Goal: Transaction & Acquisition: Purchase product/service

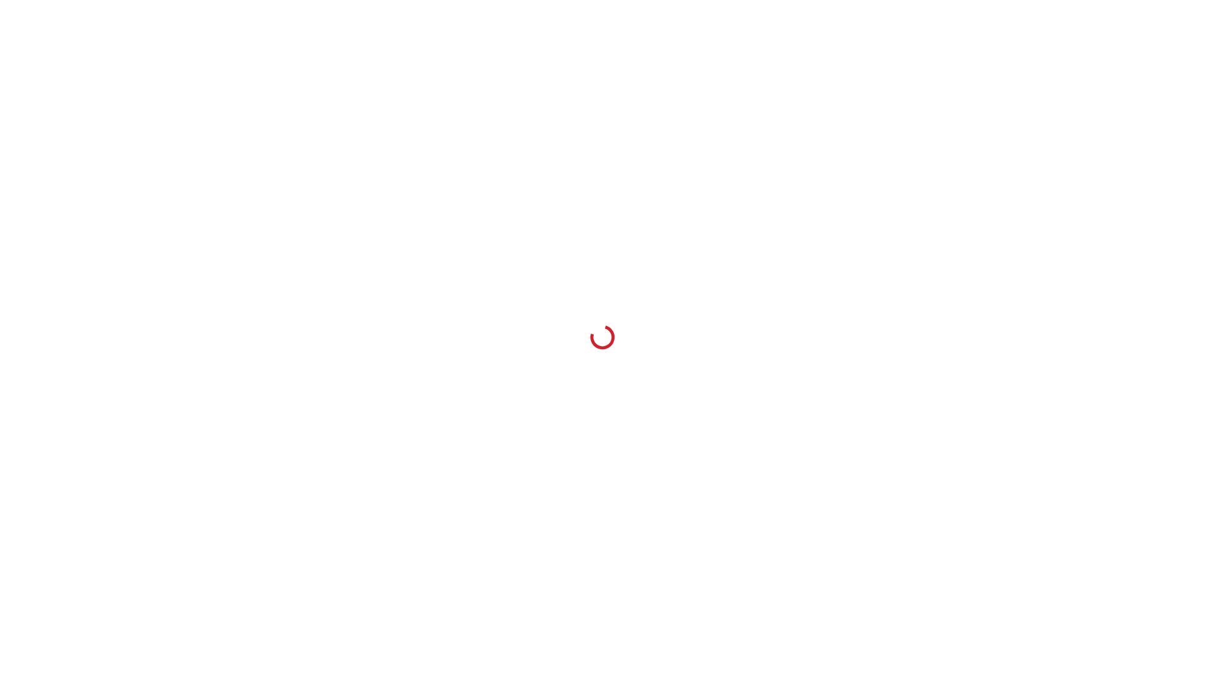
select select "**"
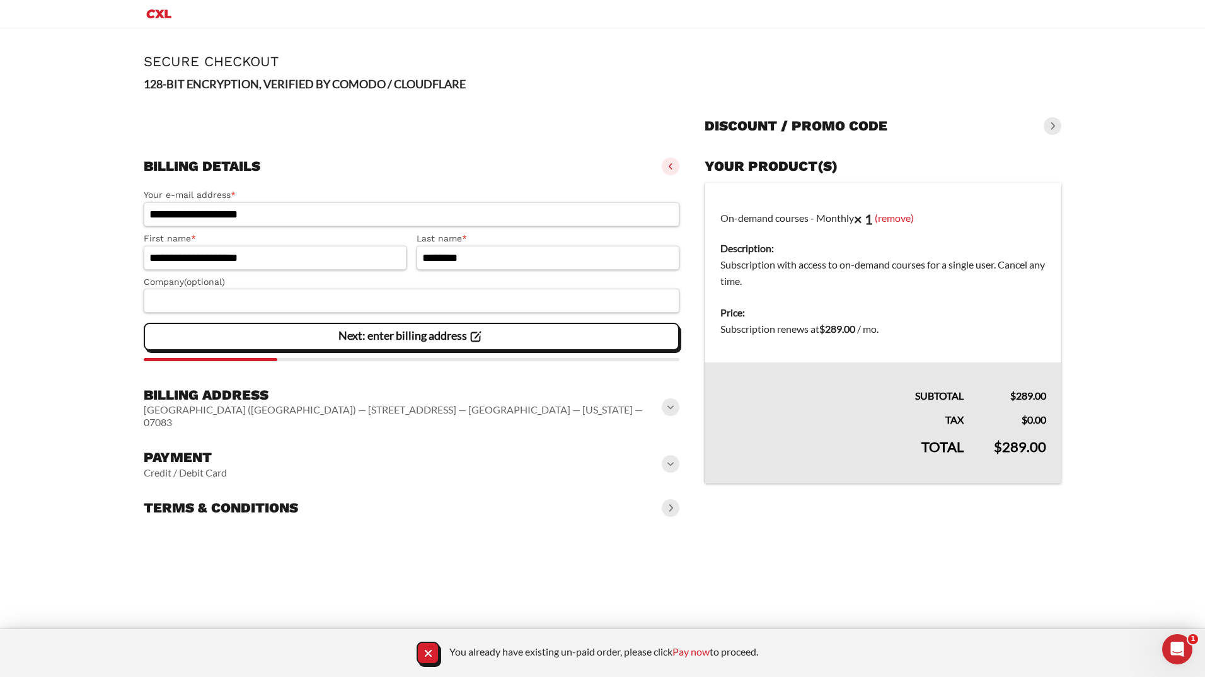
click at [0, 0] on slot "Next: enter billing address" at bounding box center [0, 0] width 0 height 0
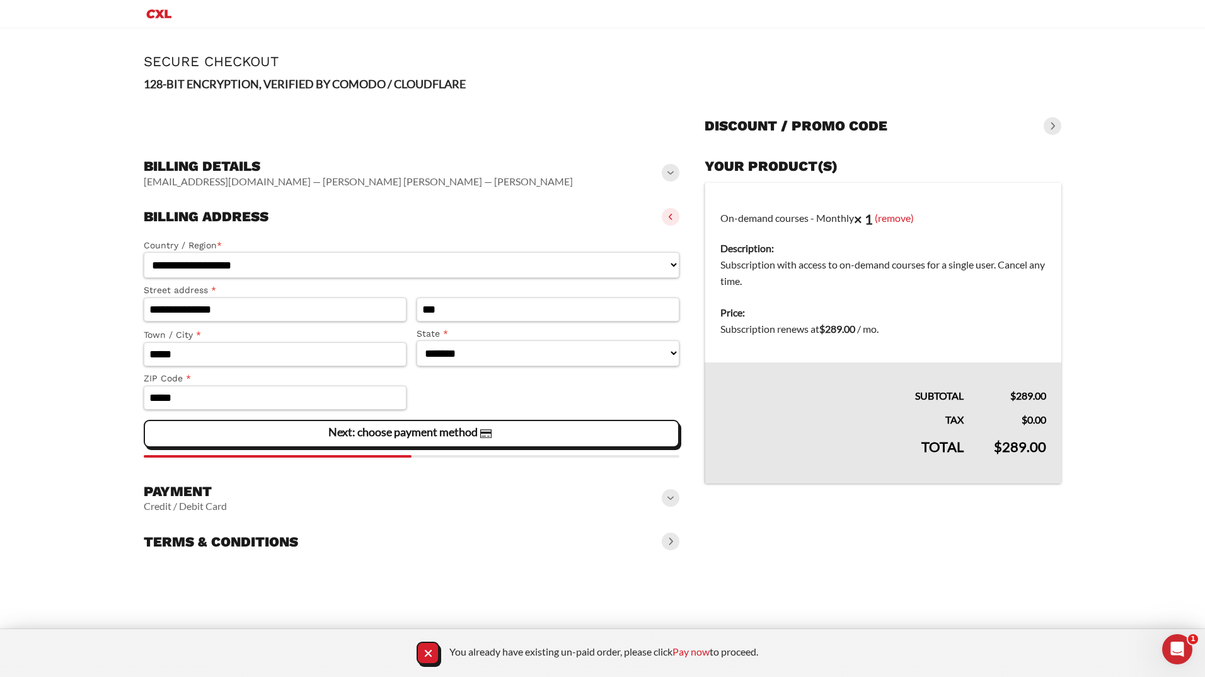
click at [0, 0] on slot "Next: choose payment method" at bounding box center [0, 0] width 0 height 0
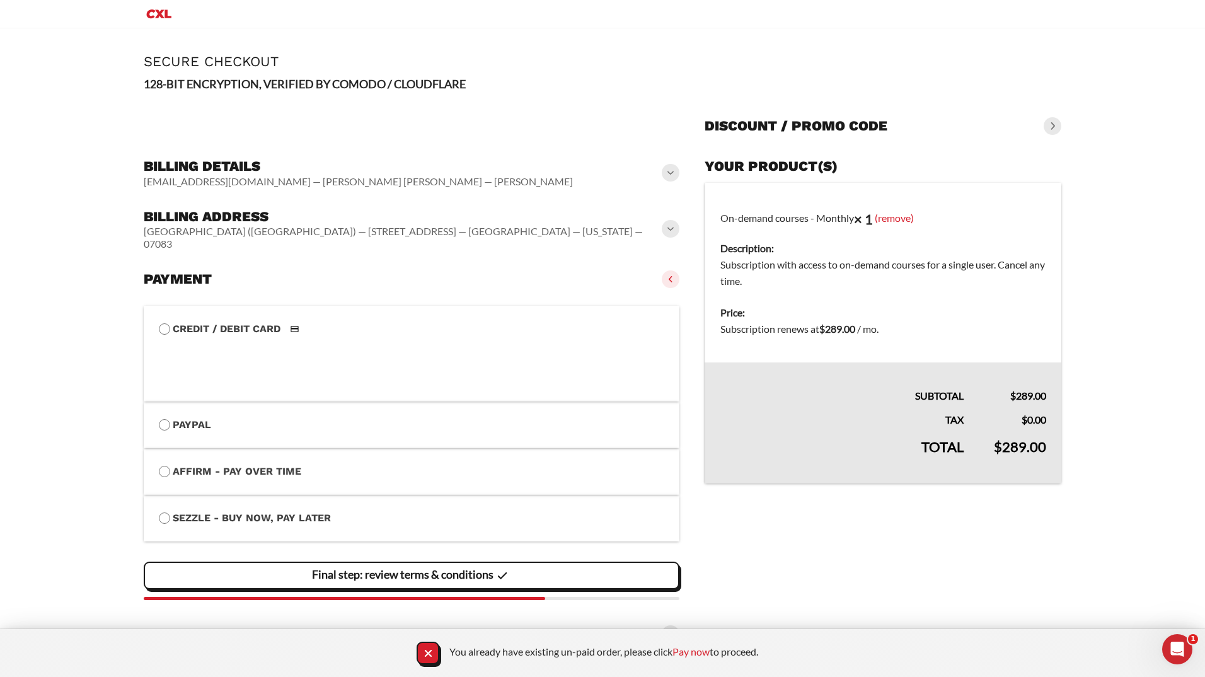
click at [272, 574] on div "Final step: review terms & conditions" at bounding box center [411, 575] width 519 height 25
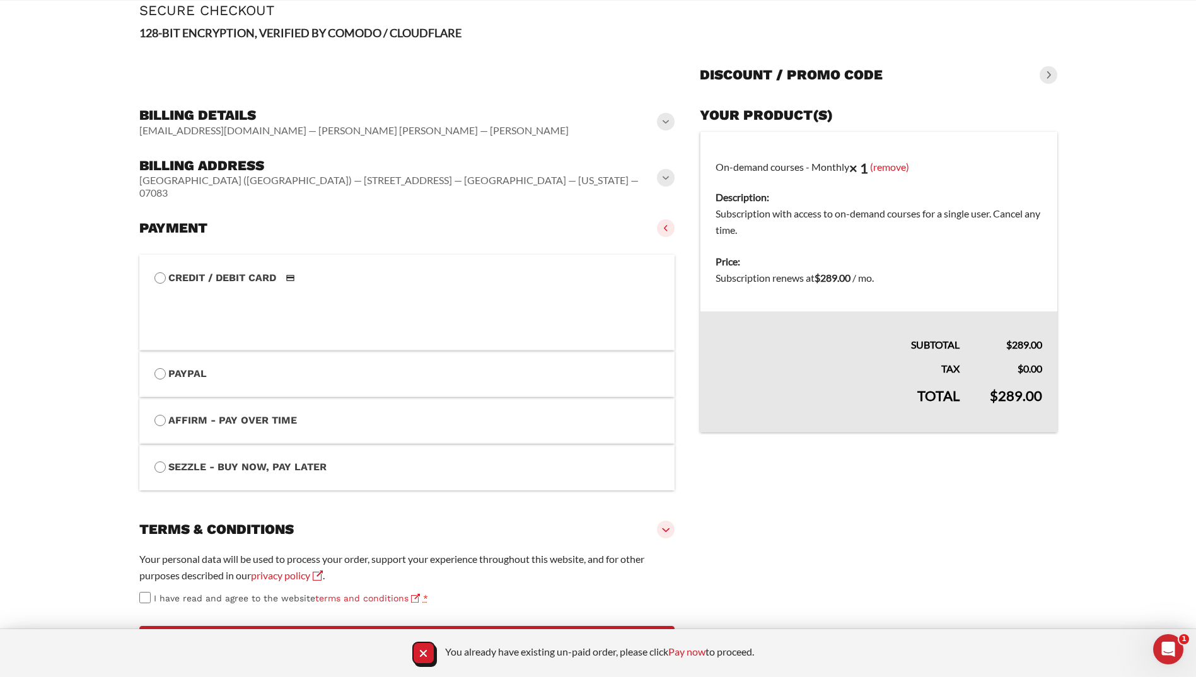
scroll to position [116, 0]
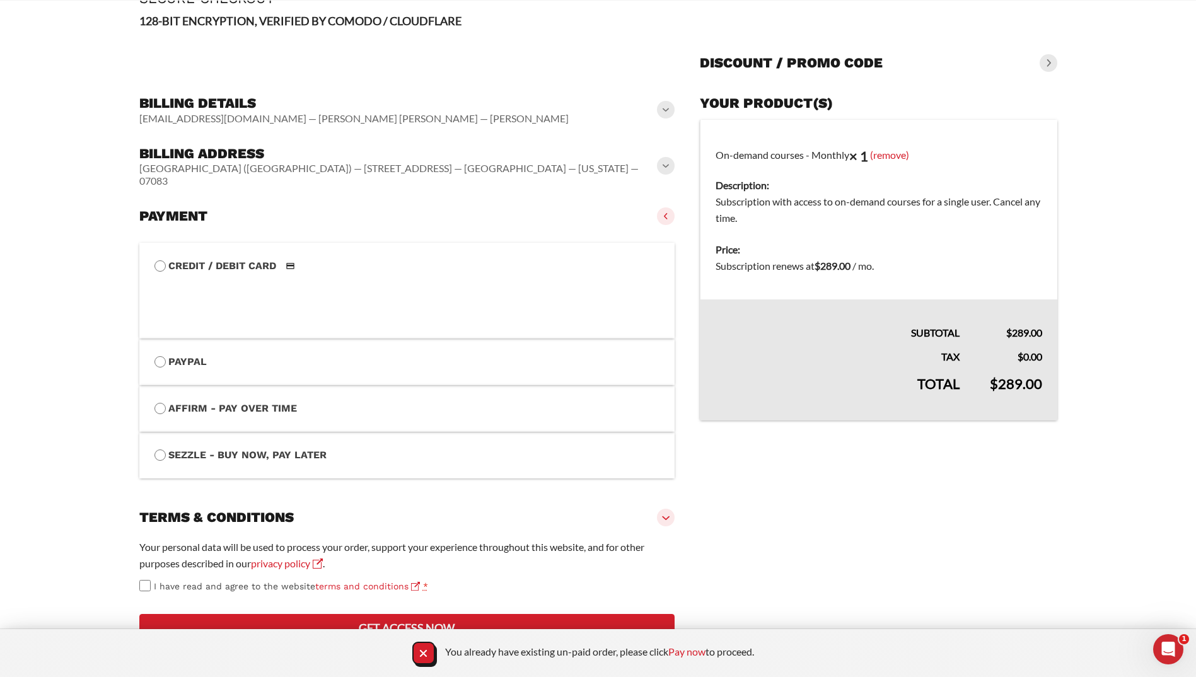
click at [412, 622] on button "Get access now" at bounding box center [407, 628] width 536 height 28
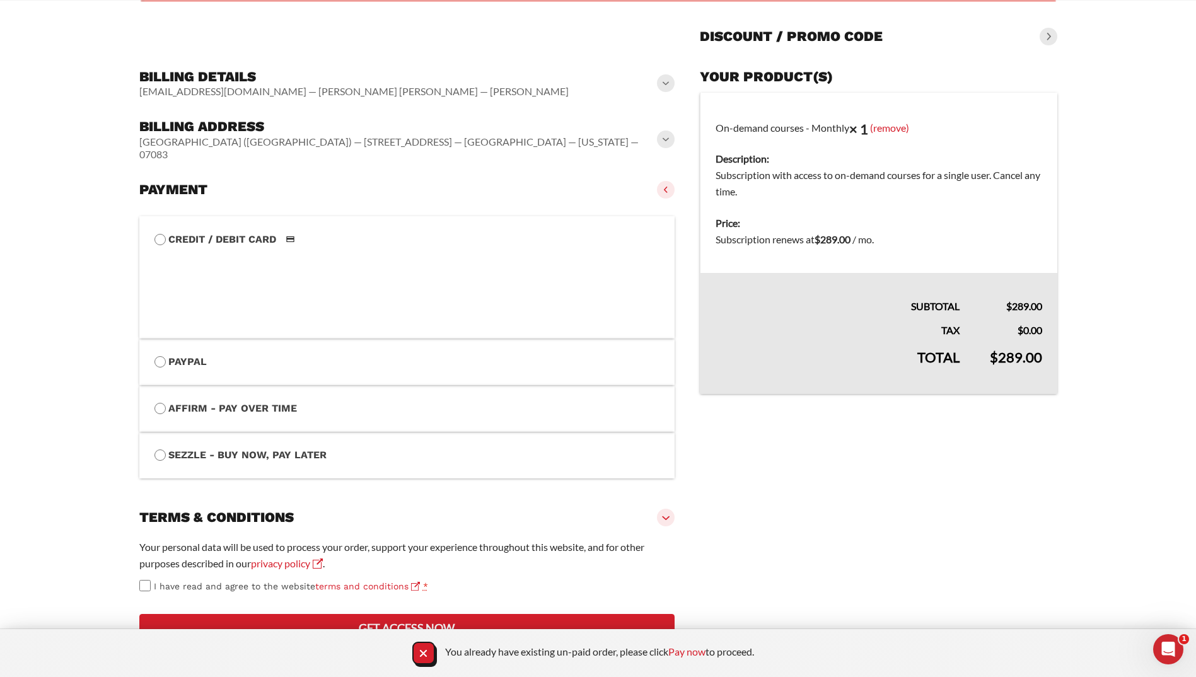
scroll to position [195, 0]
click at [415, 651] on icon "Close Notification" at bounding box center [423, 653] width 17 height 17
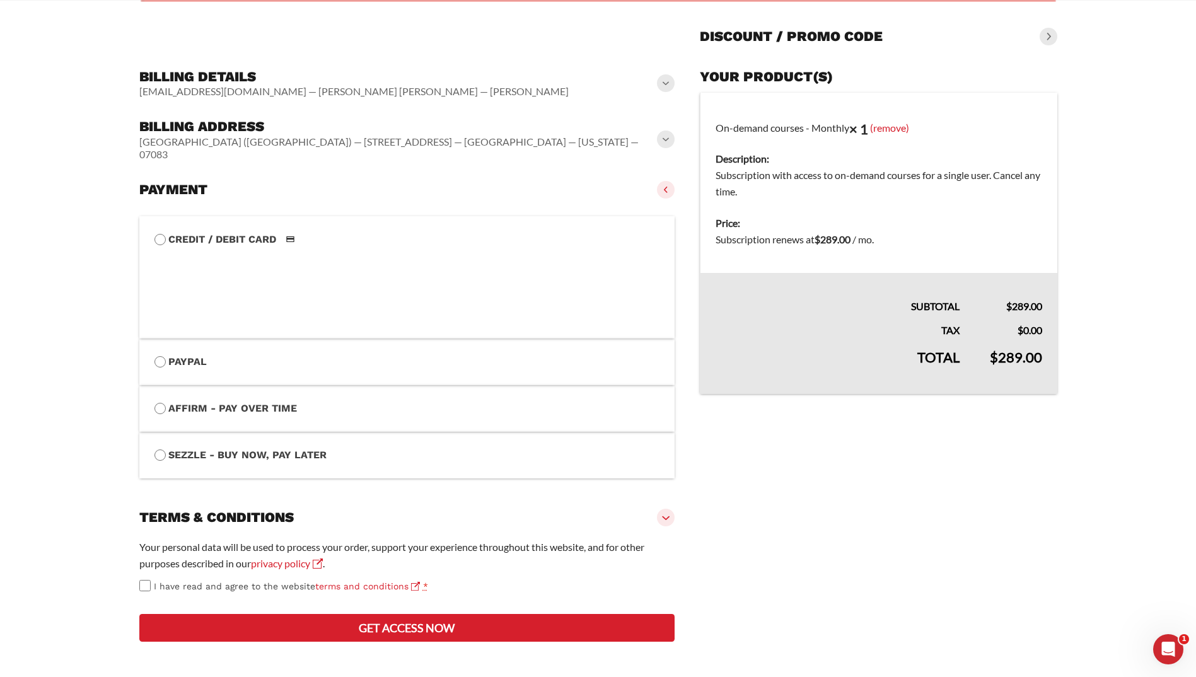
click at [431, 634] on button "Get access now" at bounding box center [407, 628] width 536 height 28
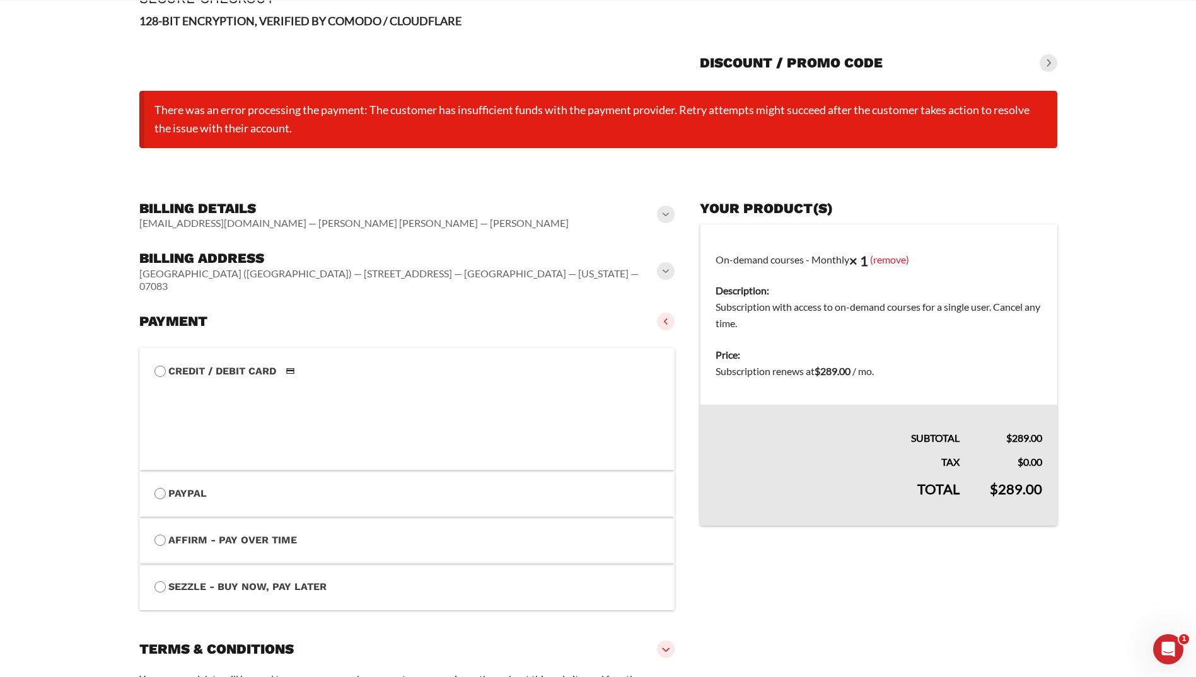
scroll to position [248, 0]
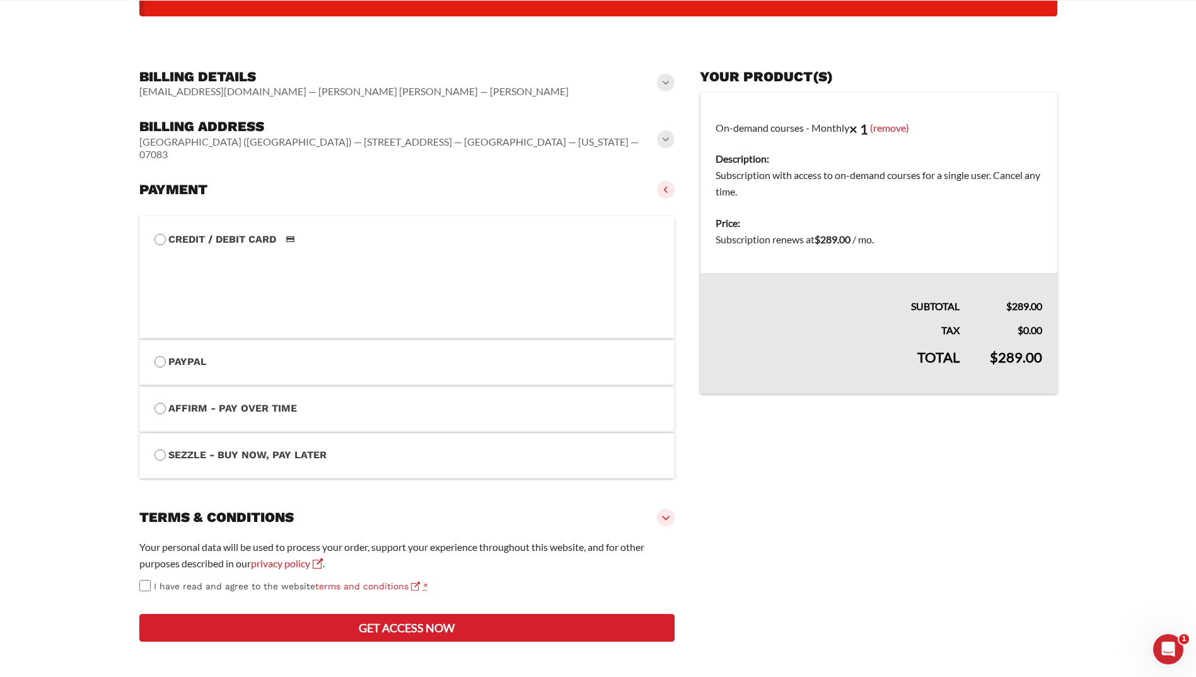
click at [405, 630] on button "Get access now" at bounding box center [407, 628] width 536 height 28
click at [424, 630] on button "Get access now" at bounding box center [407, 628] width 536 height 28
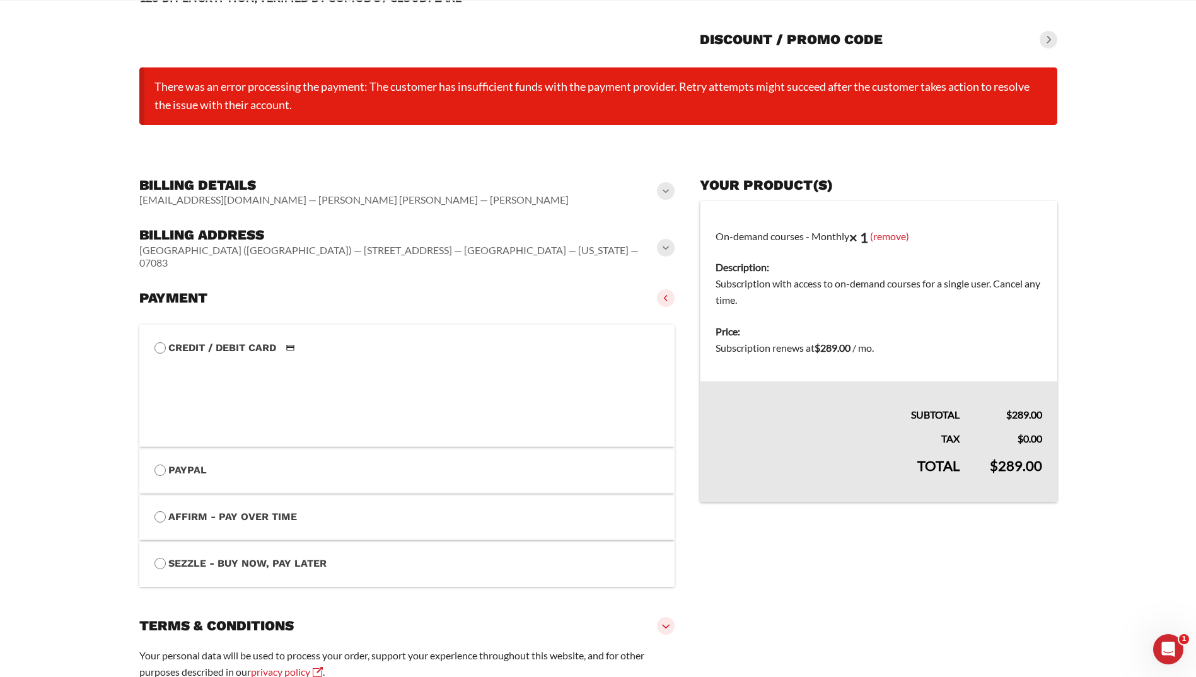
scroll to position [99, 0]
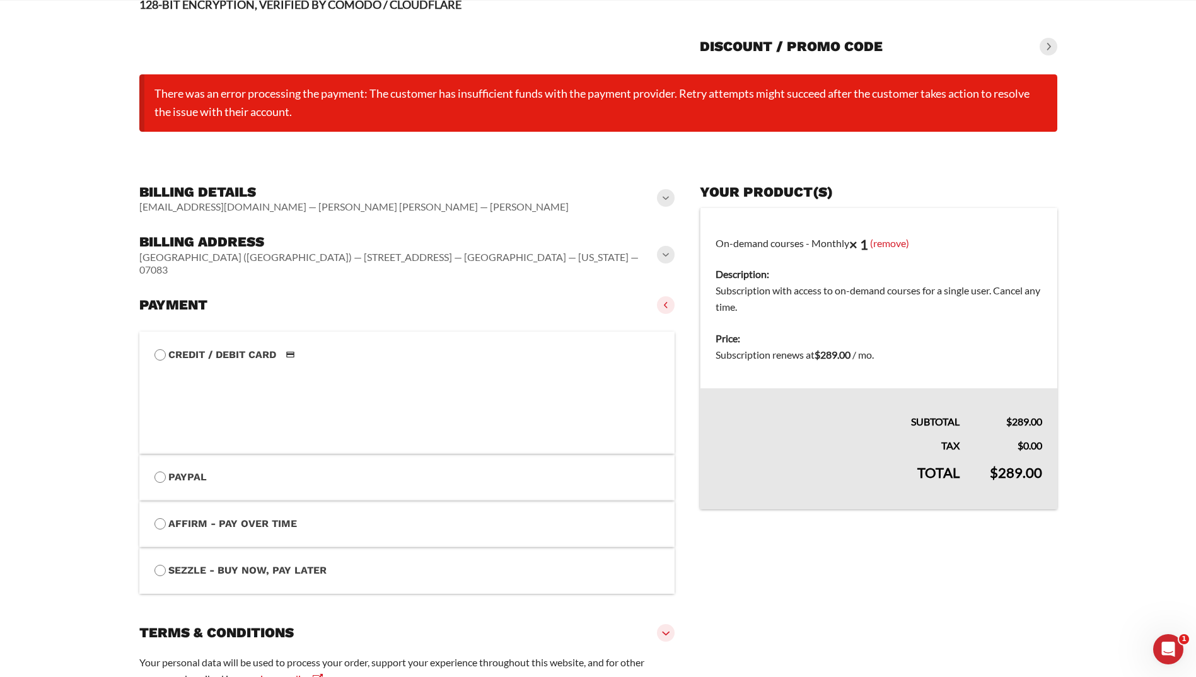
click at [350, 104] on li "There was an error processing the payment: The customer has insufficient funds …" at bounding box center [598, 102] width 918 height 57
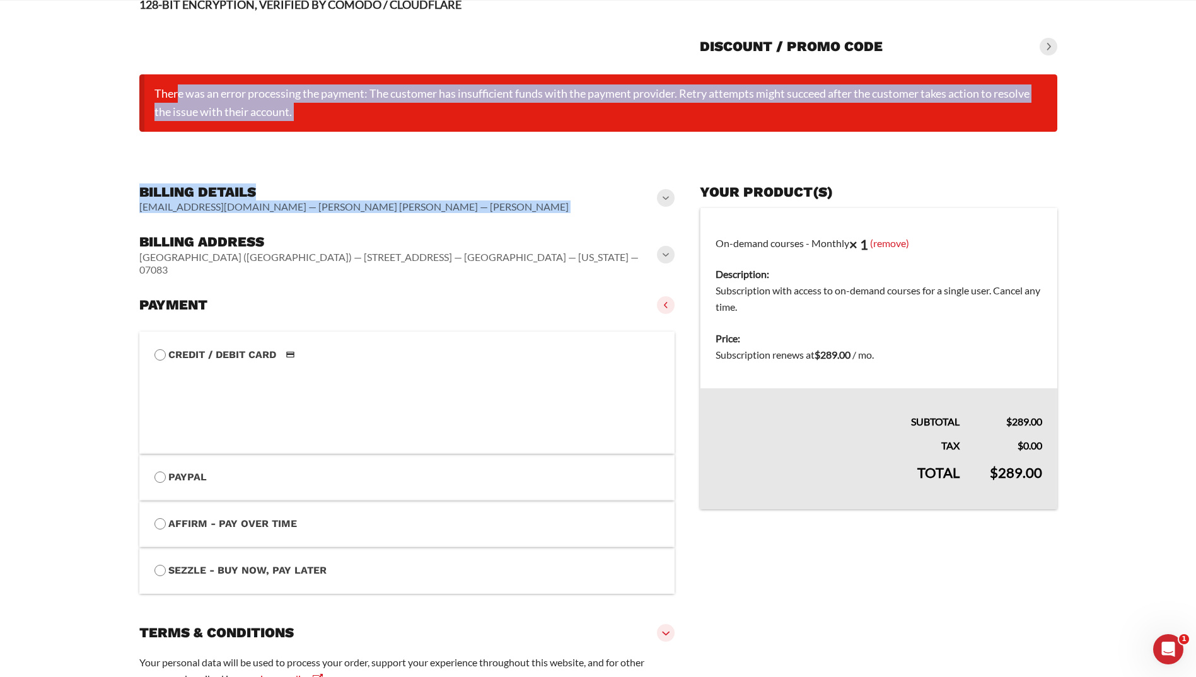
click at [350, 104] on li "There was an error processing the payment: The customer has insufficient funds …" at bounding box center [598, 102] width 918 height 57
drag, startPoint x: 350, startPoint y: 104, endPoint x: 332, endPoint y: 107, distance: 18.5
click at [332, 107] on li "There was an error processing the payment: The customer has insufficient funds …" at bounding box center [598, 102] width 918 height 57
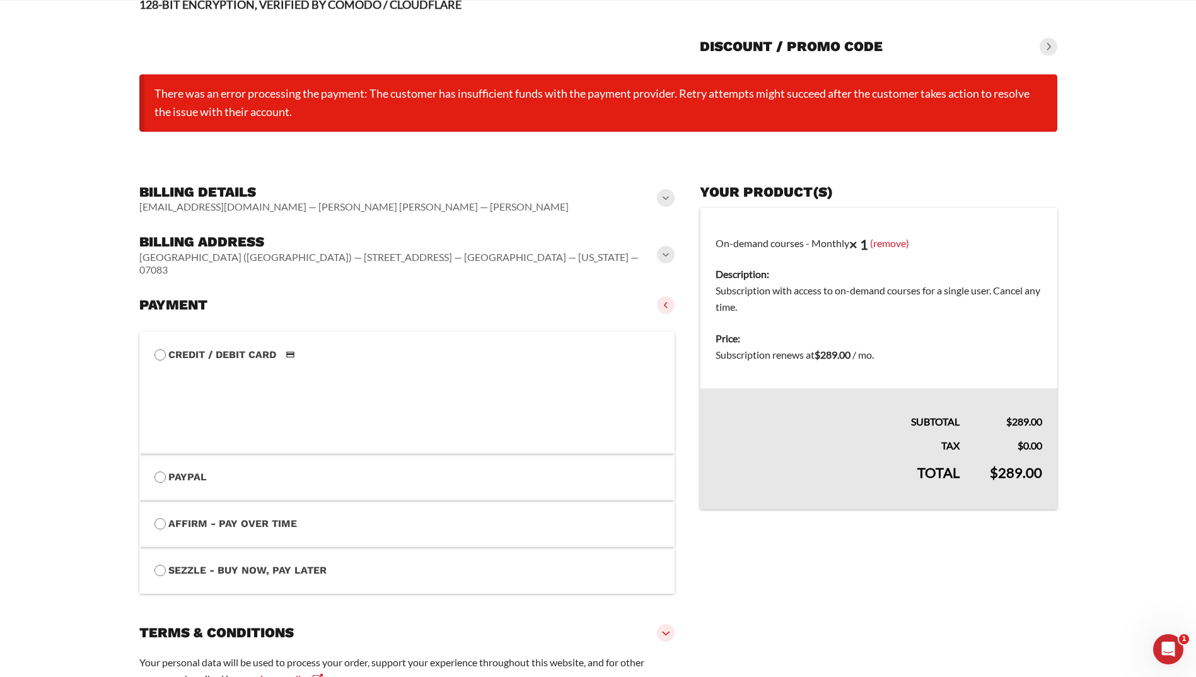
click at [467, 347] on label "Credit / Debit Card" at bounding box center [407, 355] width 506 height 16
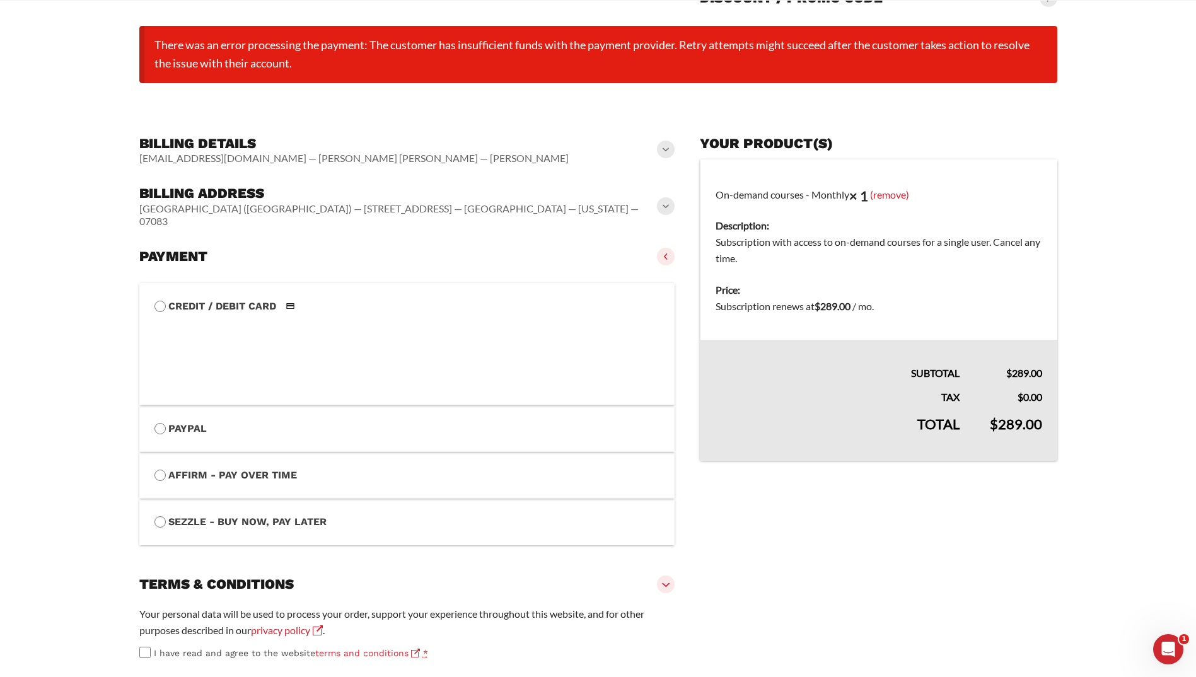
scroll to position [248, 0]
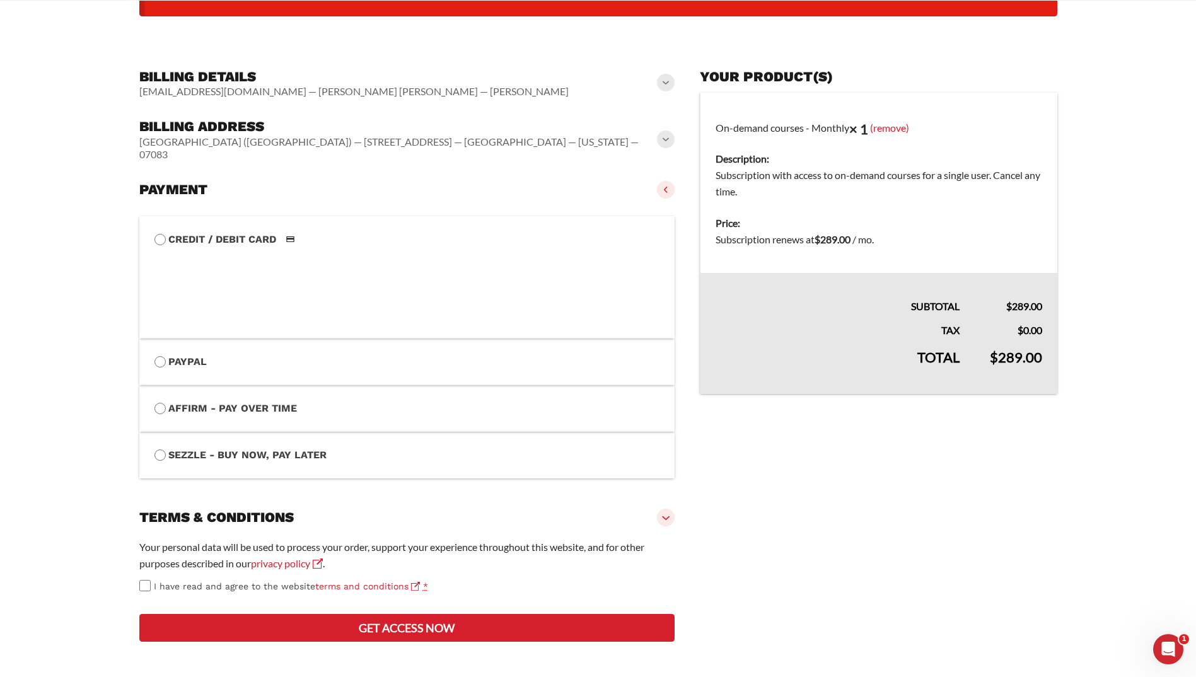
click at [352, 632] on button "Get access now" at bounding box center [407, 628] width 536 height 28
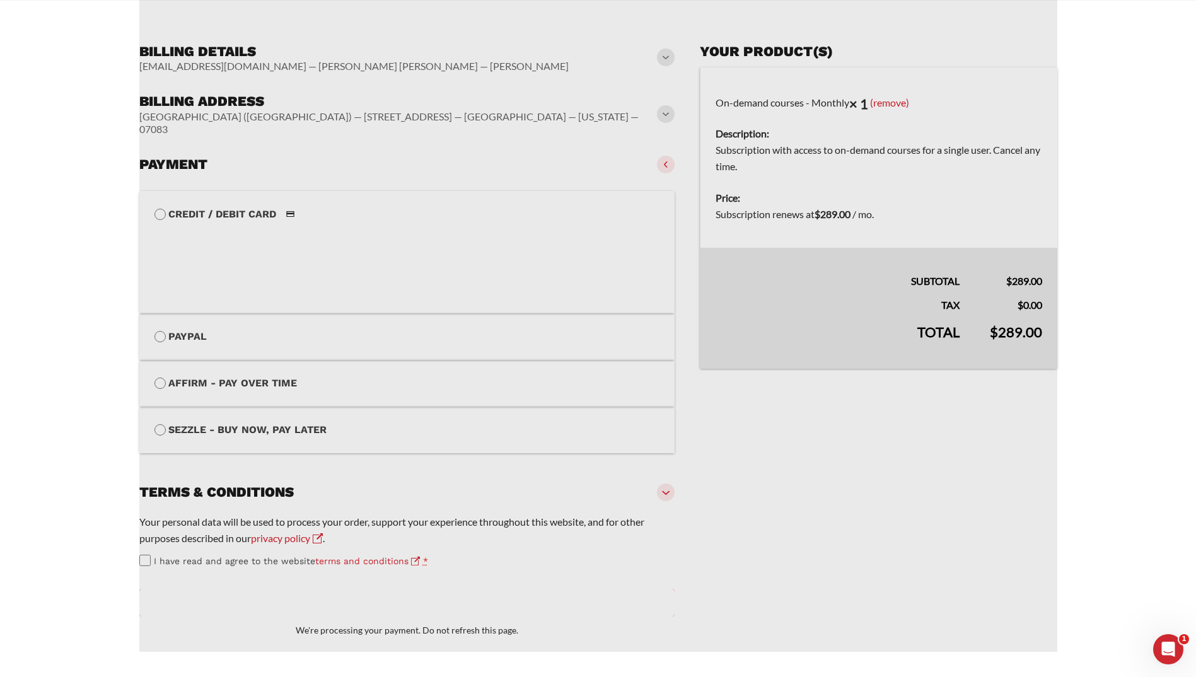
click at [352, 632] on div at bounding box center [598, 286] width 918 height 729
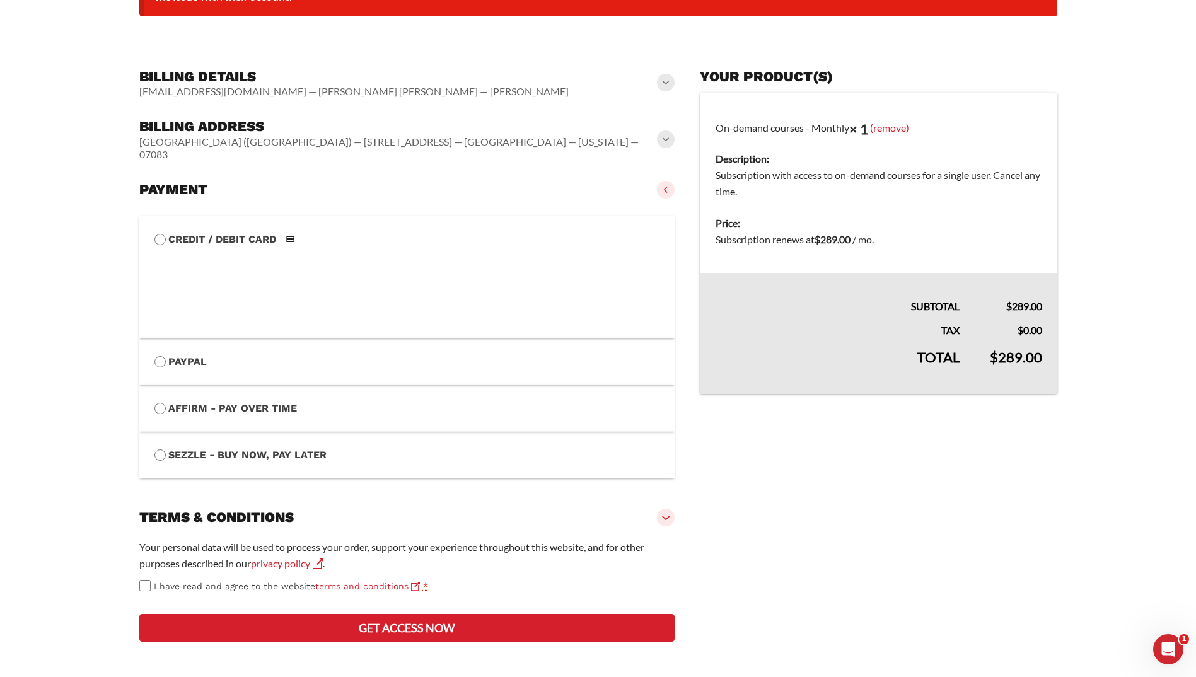
scroll to position [0, 0]
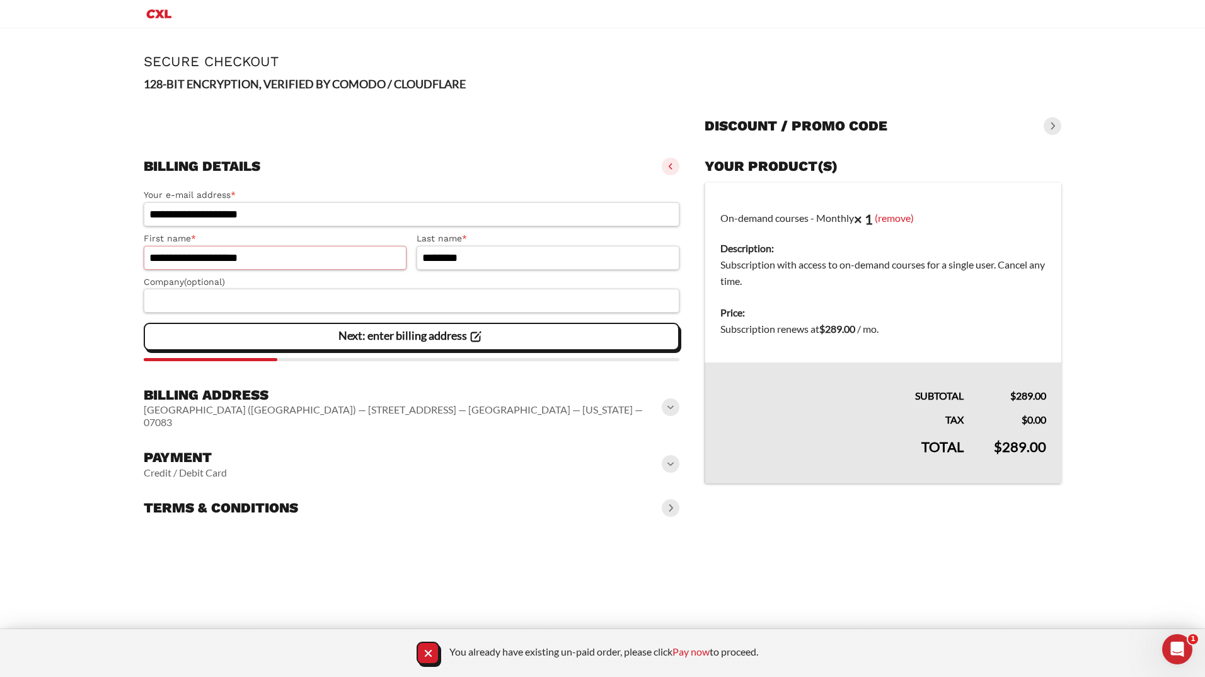
click at [232, 267] on input "**********" at bounding box center [275, 258] width 263 height 24
type input "******"
click at [442, 286] on label "Company (optional)" at bounding box center [412, 282] width 536 height 14
click at [442, 289] on input "Company (optional)" at bounding box center [412, 301] width 536 height 24
click at [460, 346] on span "Next: enter billing address" at bounding box center [412, 336] width 146 height 26
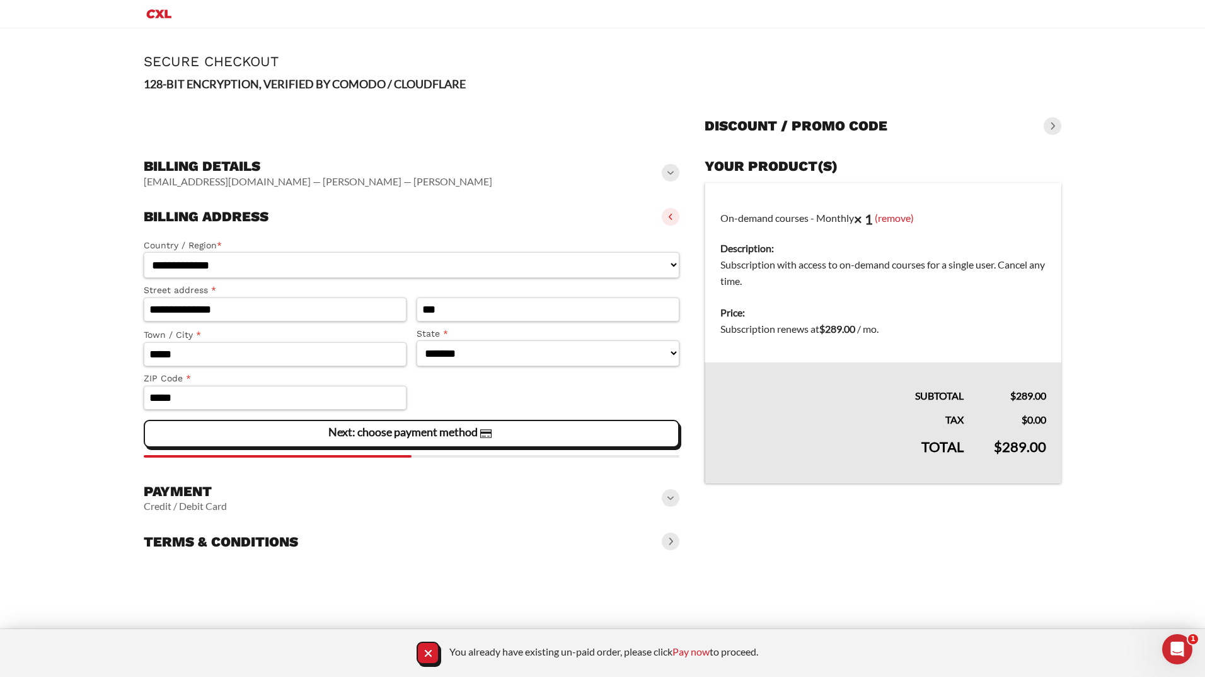
click at [435, 418] on div "**********" at bounding box center [412, 345] width 536 height 224
click at [0, 0] on slot "Next: choose payment method" at bounding box center [0, 0] width 0 height 0
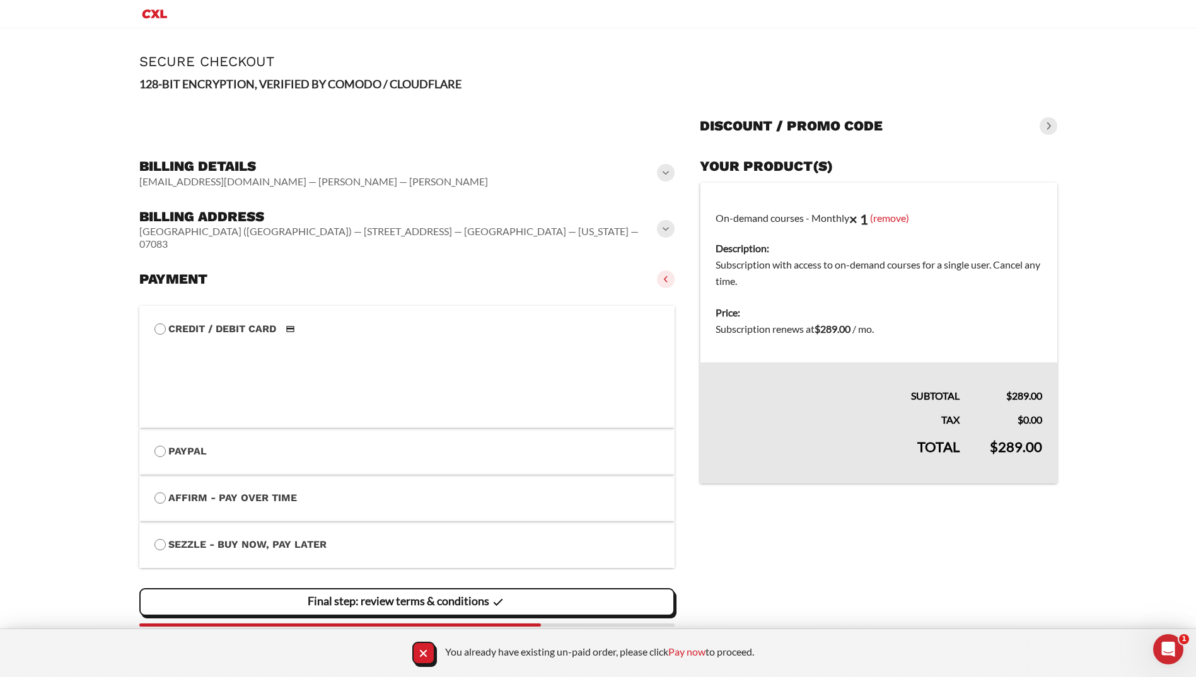
scroll to position [13, 0]
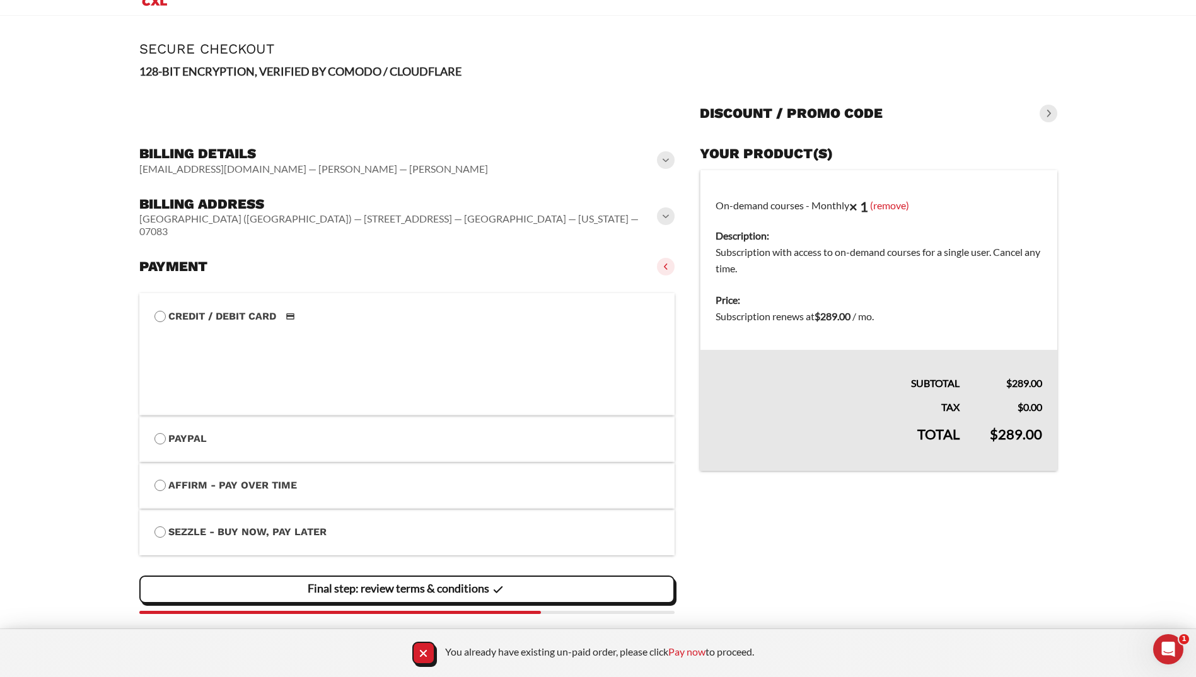
click at [168, 308] on label "Credit / Debit Card" at bounding box center [407, 316] width 506 height 16
click at [192, 431] on label "PayPal" at bounding box center [407, 439] width 506 height 16
click at [0, 0] on slot "Final step: review terms & conditions" at bounding box center [0, 0] width 0 height 0
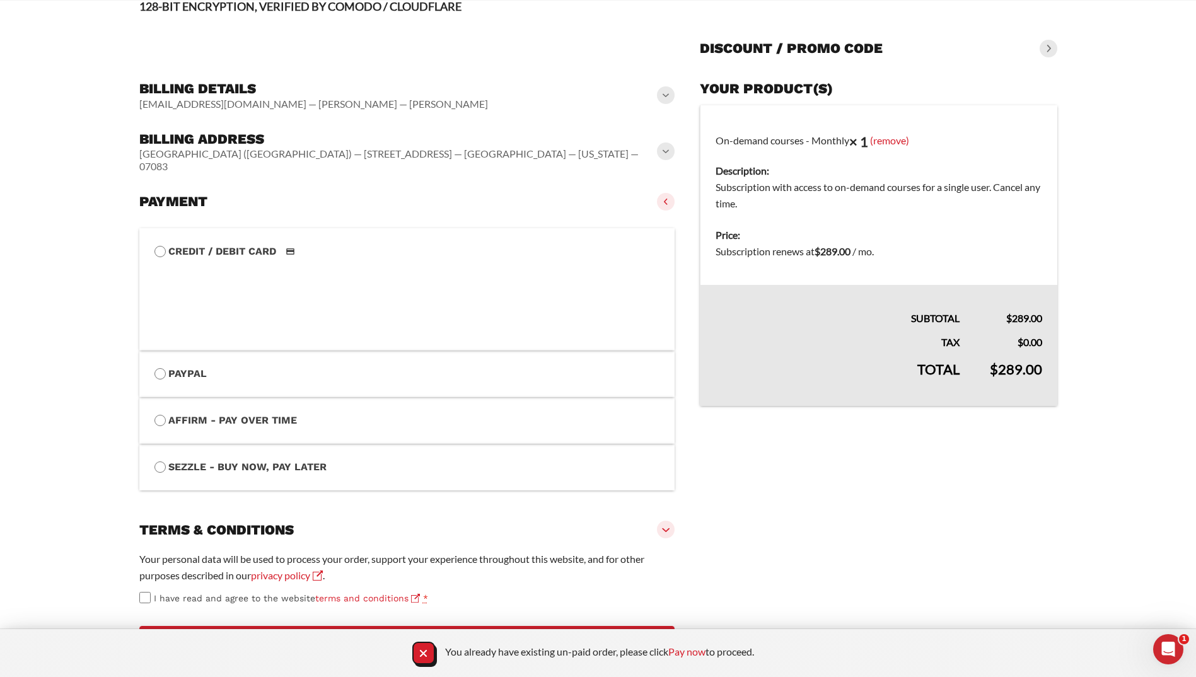
scroll to position [142, 0]
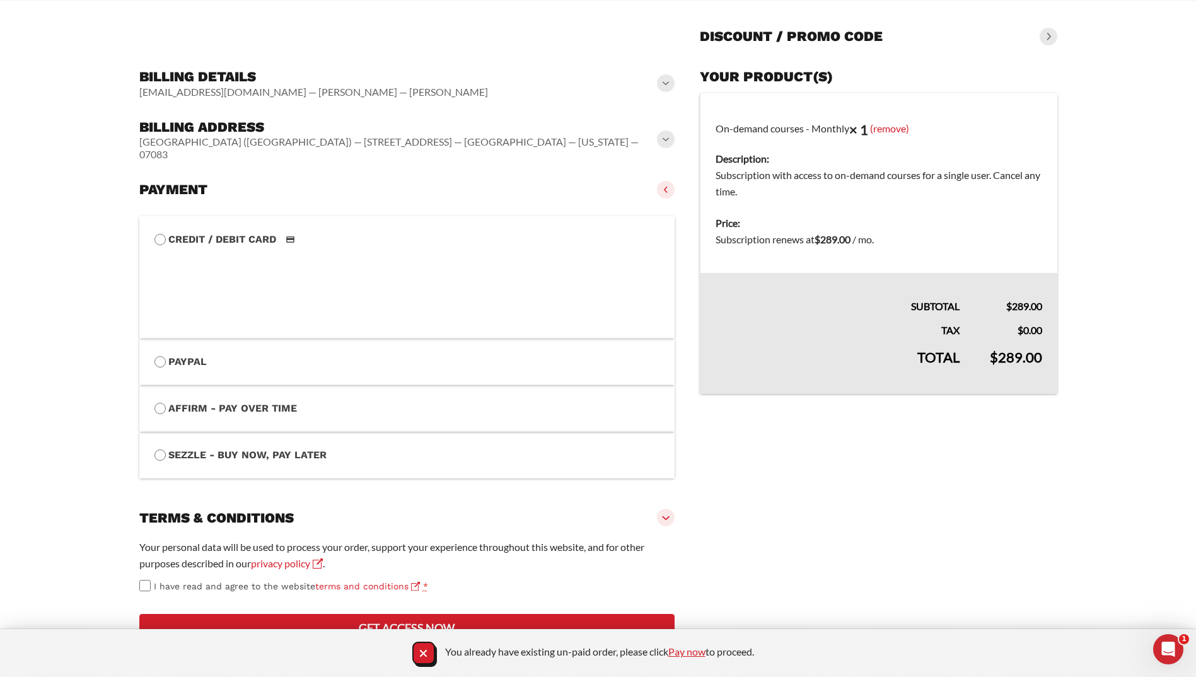
click at [692, 654] on link "Pay now" at bounding box center [686, 652] width 37 height 12
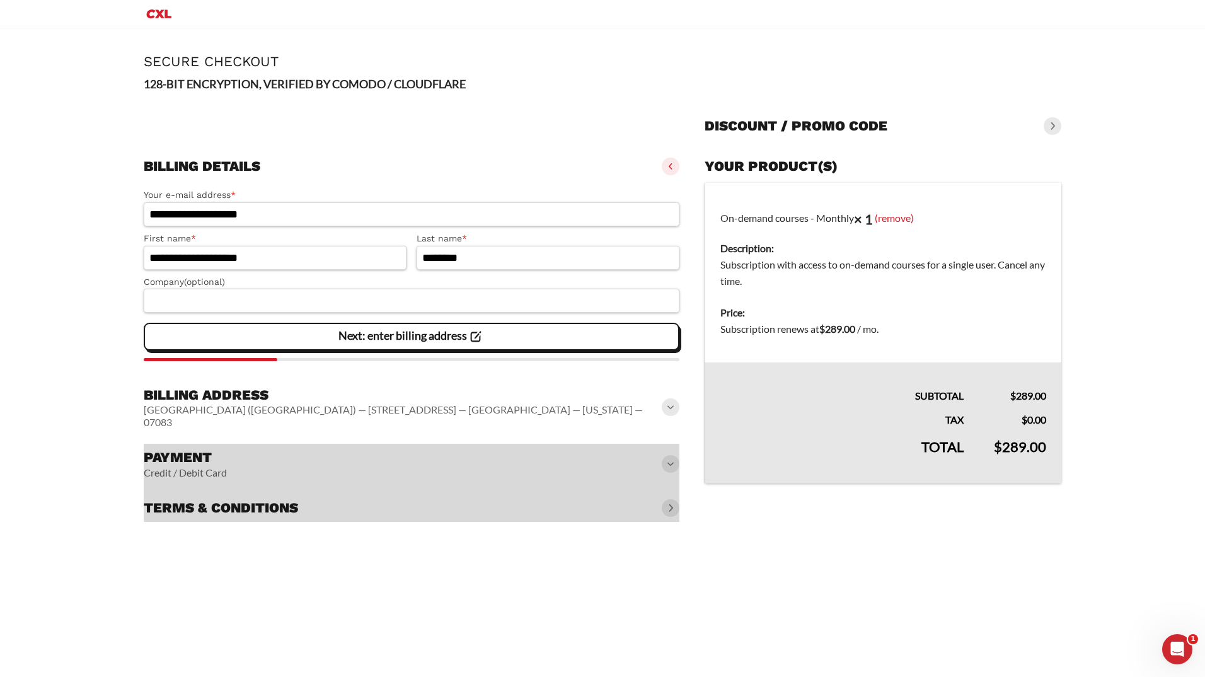
click at [0, 0] on slot "Next: enter billing address" at bounding box center [0, 0] width 0 height 0
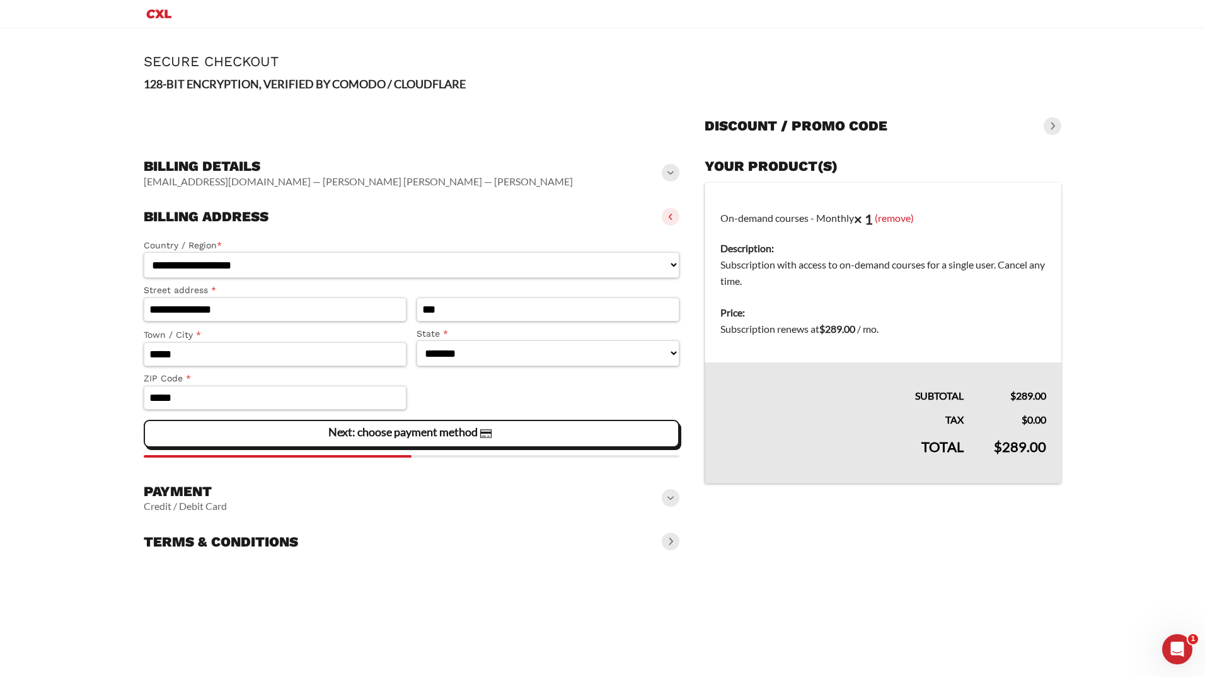
click at [407, 441] on span "Next: choose payment method" at bounding box center [411, 433] width 166 height 26
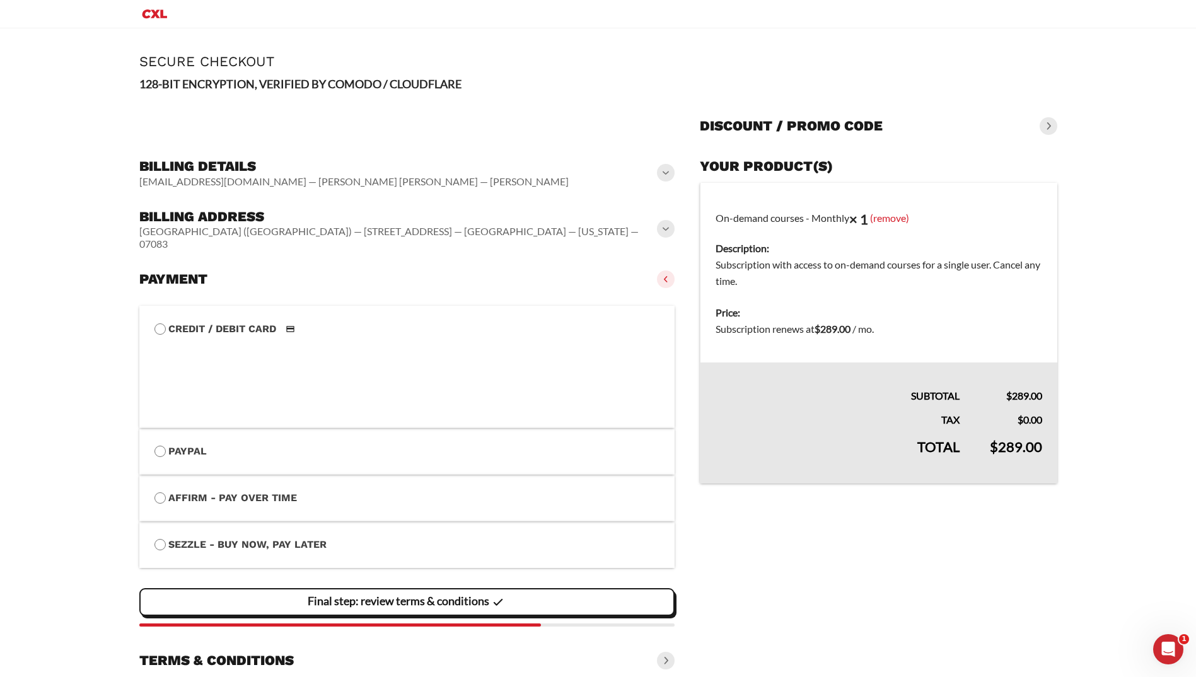
click at [0, 0] on slot "Final step: review terms & conditions" at bounding box center [0, 0] width 0 height 0
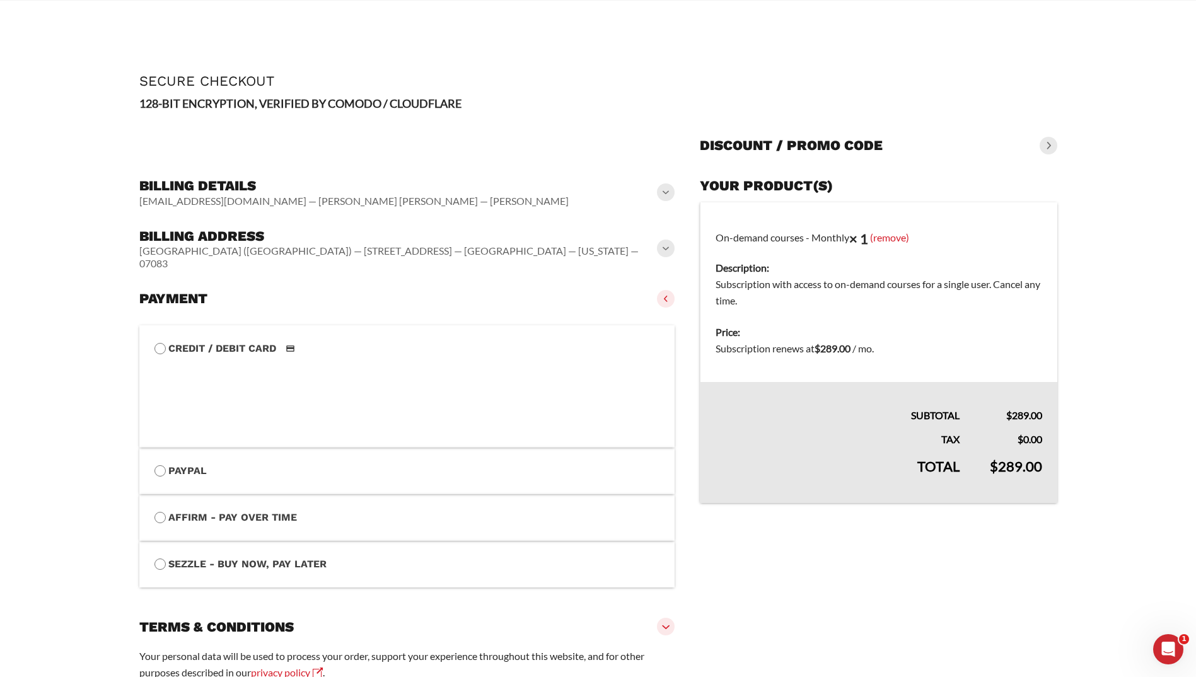
scroll to position [97, 0]
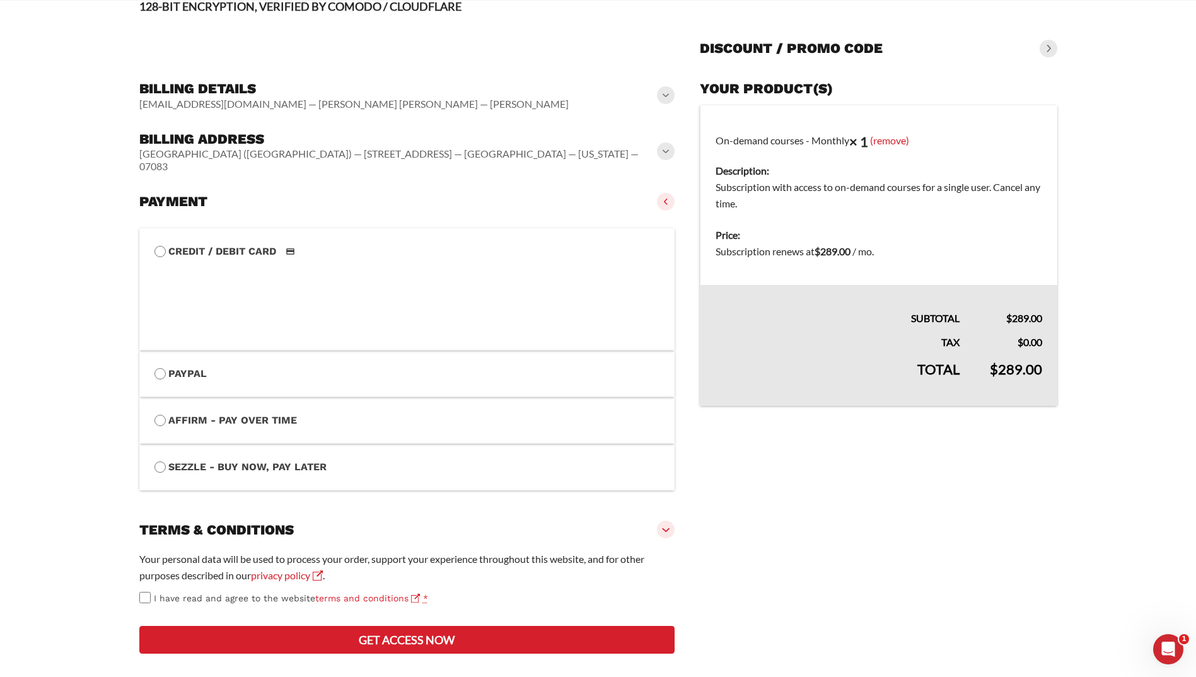
click at [147, 591] on label "I have read and agree to the website terms and conditions *" at bounding box center [407, 598] width 536 height 14
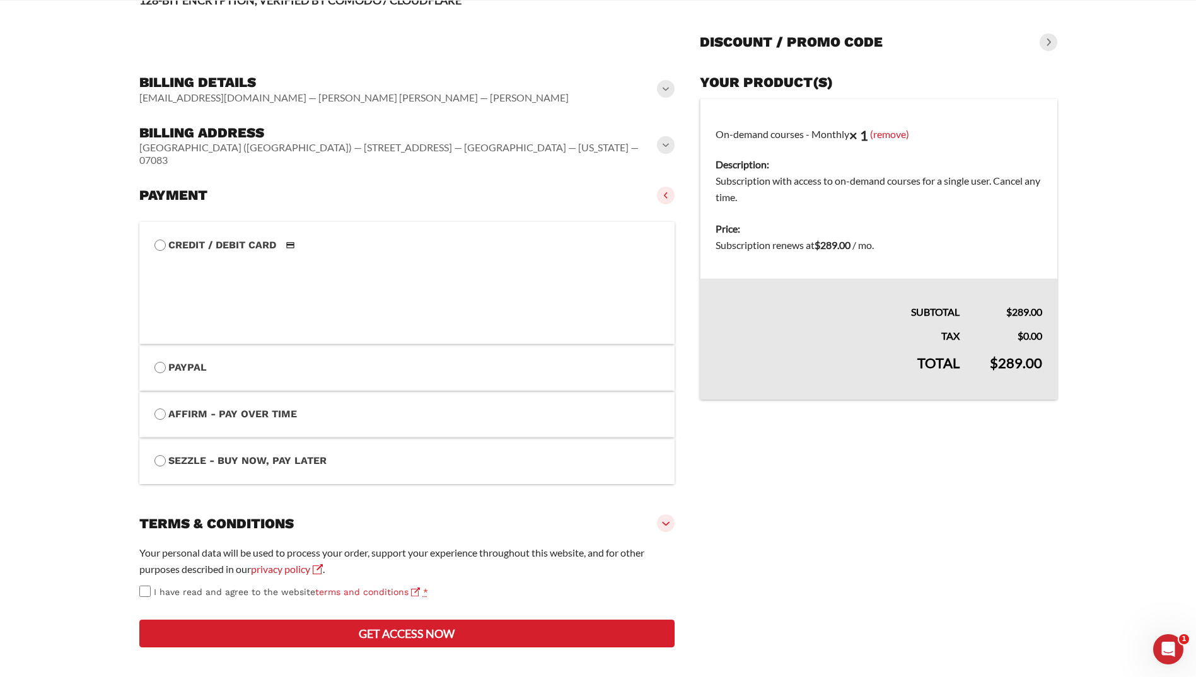
click at [421, 647] on button "Get access now" at bounding box center [407, 634] width 536 height 28
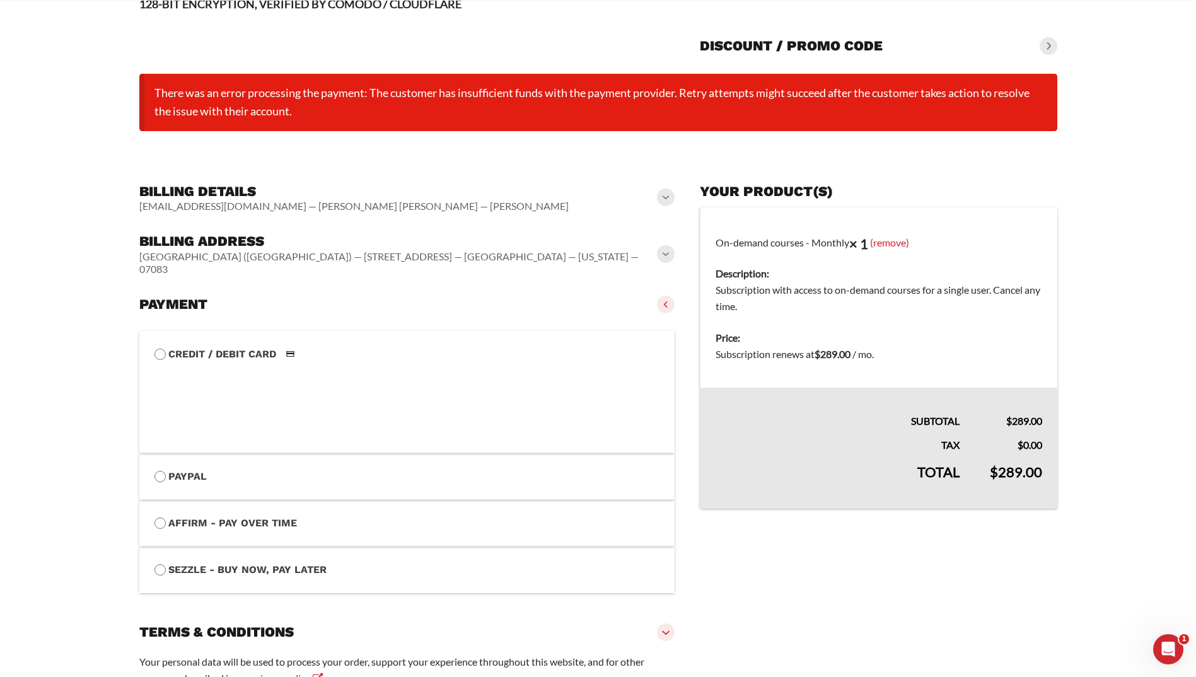
scroll to position [99, 0]
click at [0, 0] on slot at bounding box center [0, 0] width 0 height 0
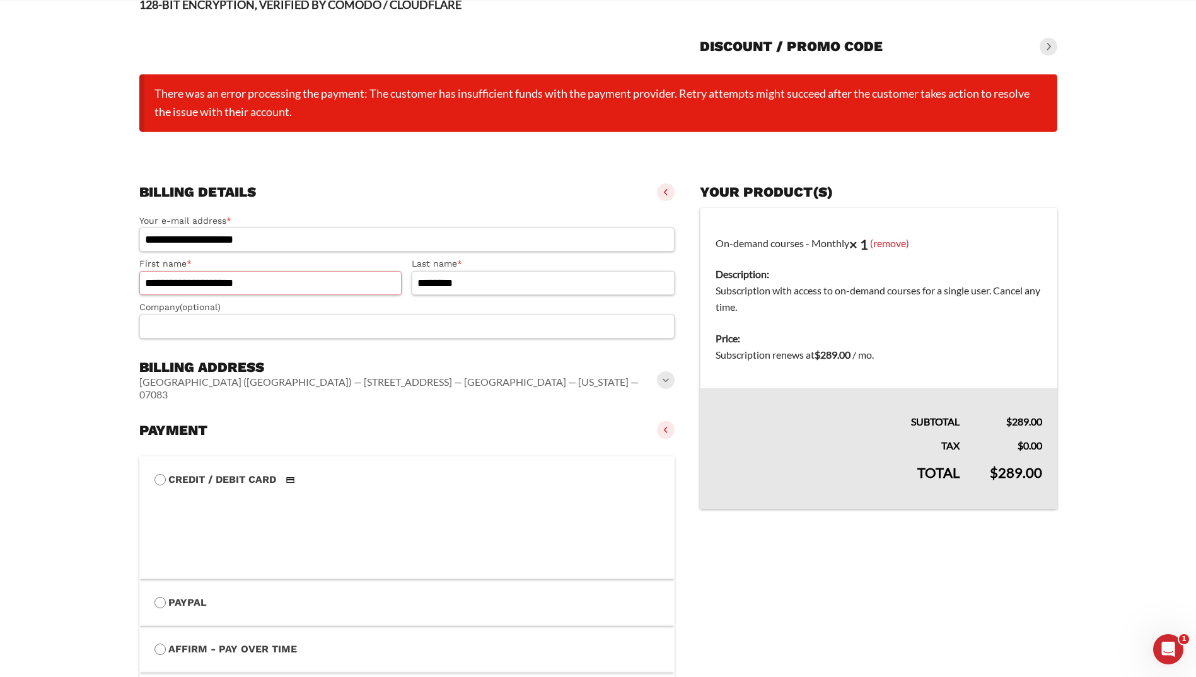
click at [231, 280] on input "**********" at bounding box center [270, 283] width 263 height 24
click at [197, 288] on input "**********" at bounding box center [270, 283] width 263 height 24
click at [205, 284] on input "**********" at bounding box center [270, 283] width 263 height 24
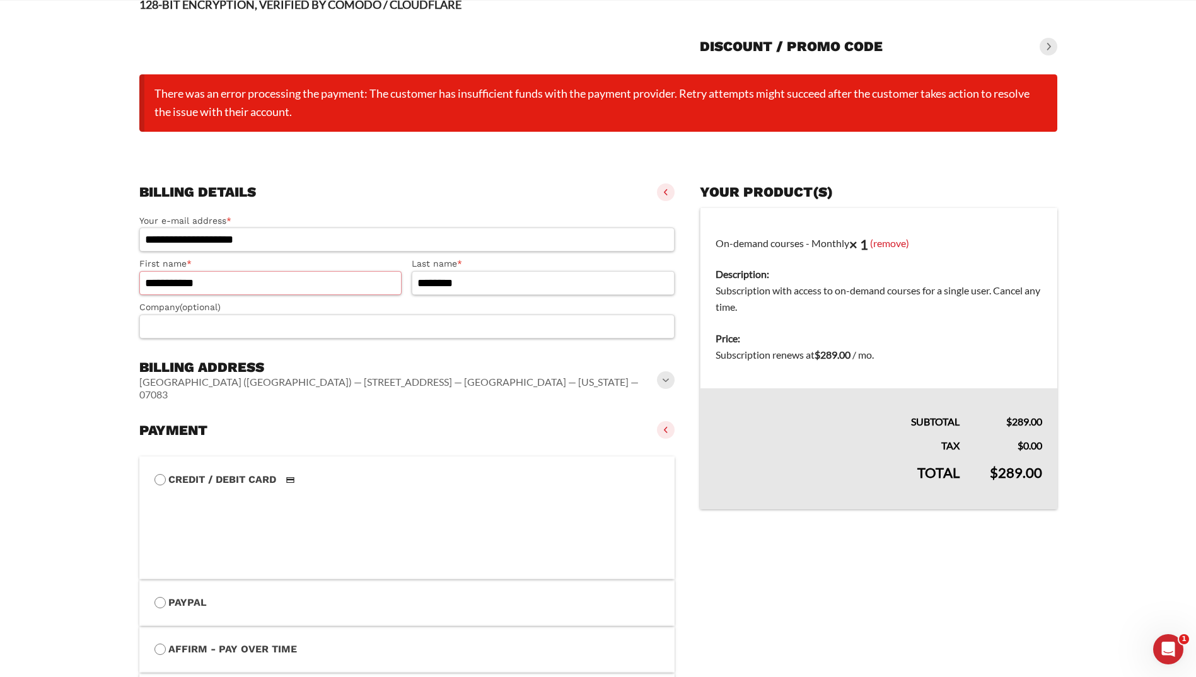
click at [205, 284] on input "**********" at bounding box center [270, 283] width 263 height 24
type input "******"
drag, startPoint x: 41, startPoint y: 322, endPoint x: 50, endPoint y: 270, distance: 52.4
click at [50, 270] on main "Page Secure Checkout 128-BIT ENCRYPTION, VERIFIED BY COMODO / CLOUDFLARE Discou…" at bounding box center [598, 433] width 1196 height 968
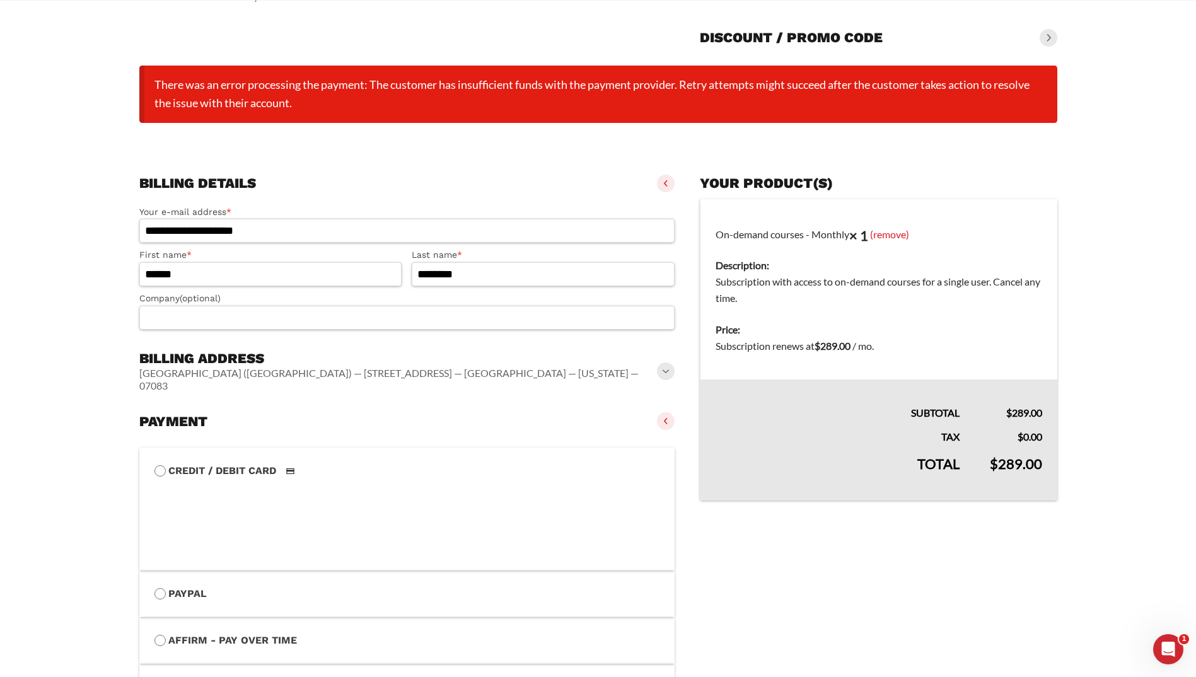
scroll to position [374, 0]
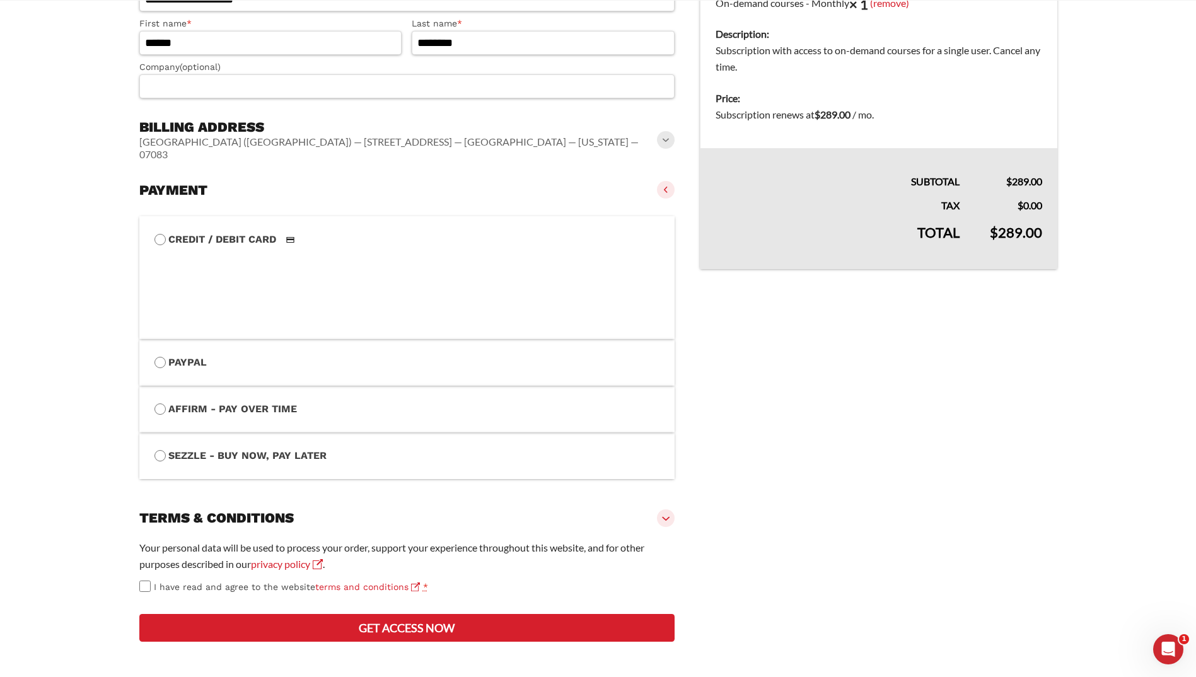
click at [274, 625] on button "Get access now" at bounding box center [407, 628] width 536 height 28
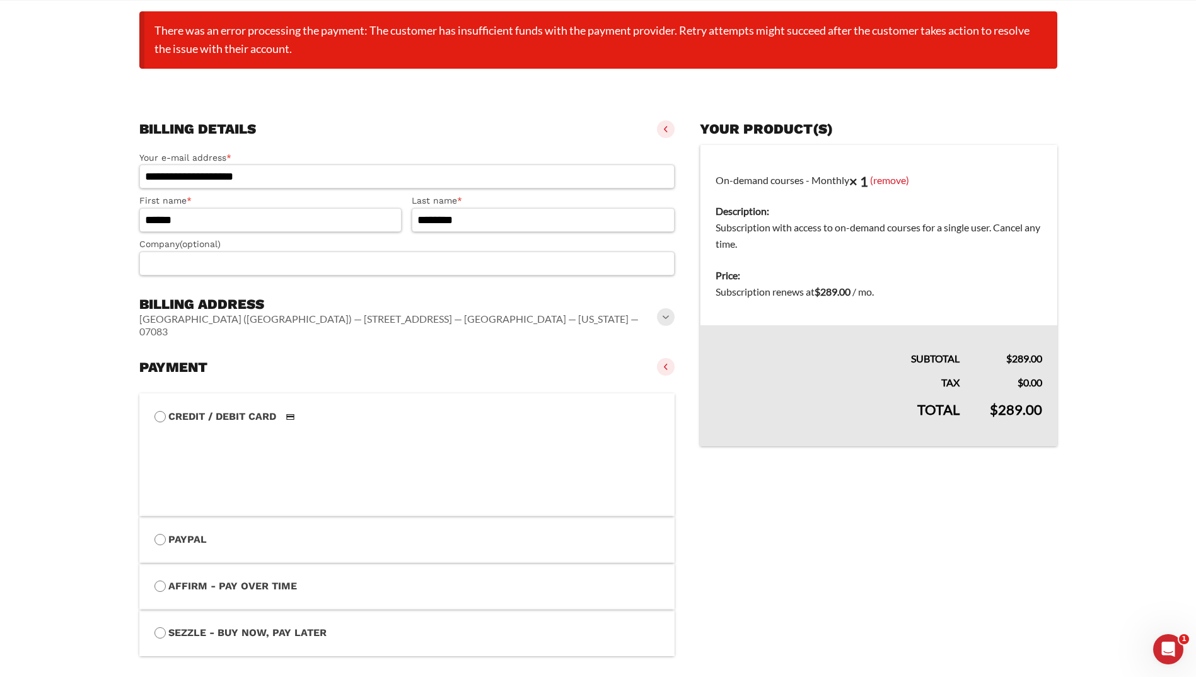
scroll to position [99, 0]
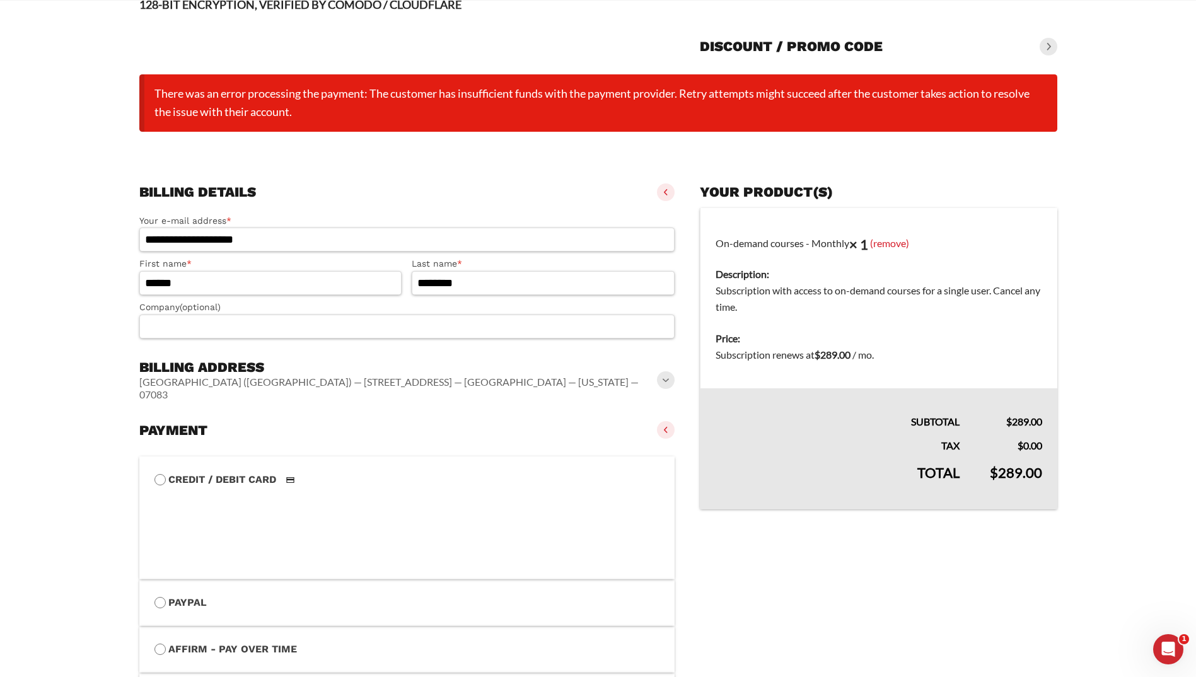
click at [386, 129] on li "There was an error processing the payment: The customer has insufficient funds …" at bounding box center [598, 102] width 918 height 57
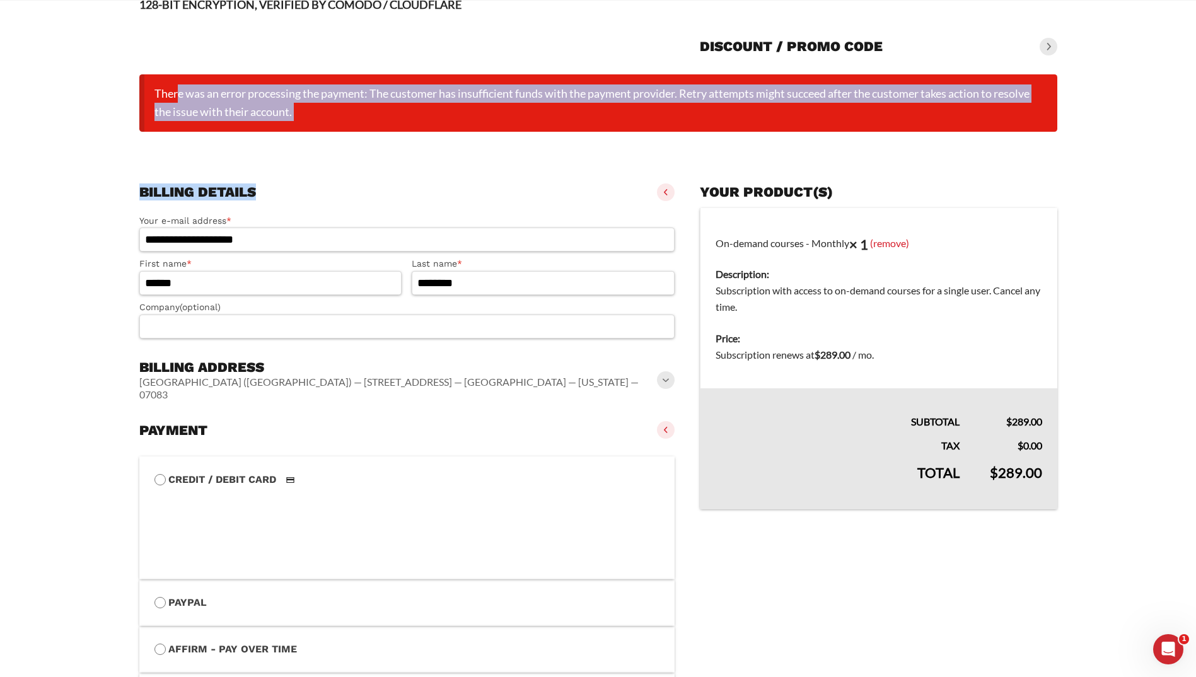
click at [386, 129] on li "There was an error processing the payment: The customer has insufficient funds …" at bounding box center [598, 102] width 918 height 57
drag, startPoint x: 386, startPoint y: 129, endPoint x: 407, endPoint y: 162, distance: 39.4
click at [407, 162] on form "**********" at bounding box center [598, 477] width 918 height 829
